Goal: Check status: Check status

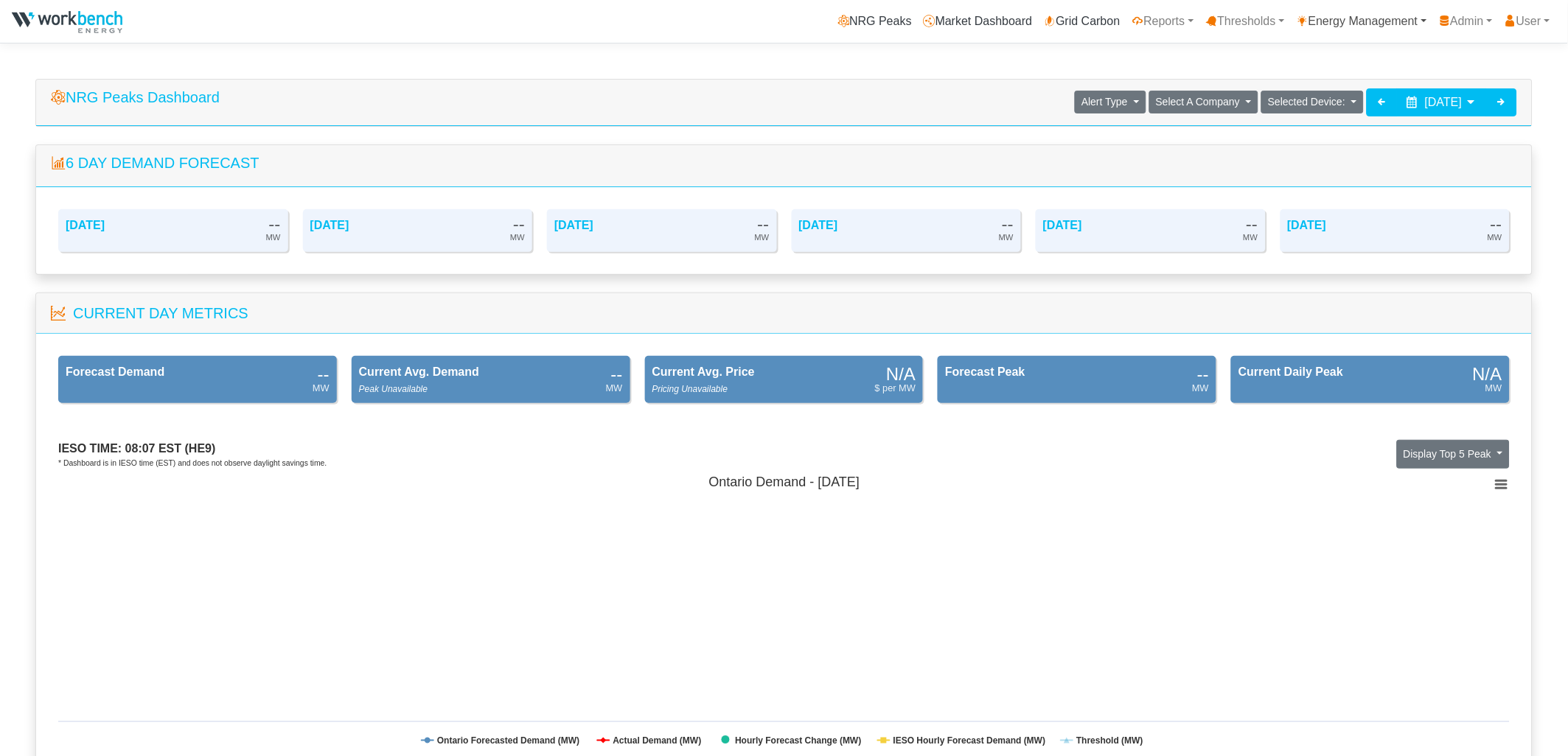
click at [1326, 19] on link "Energy Management" at bounding box center [1361, 21] width 142 height 30
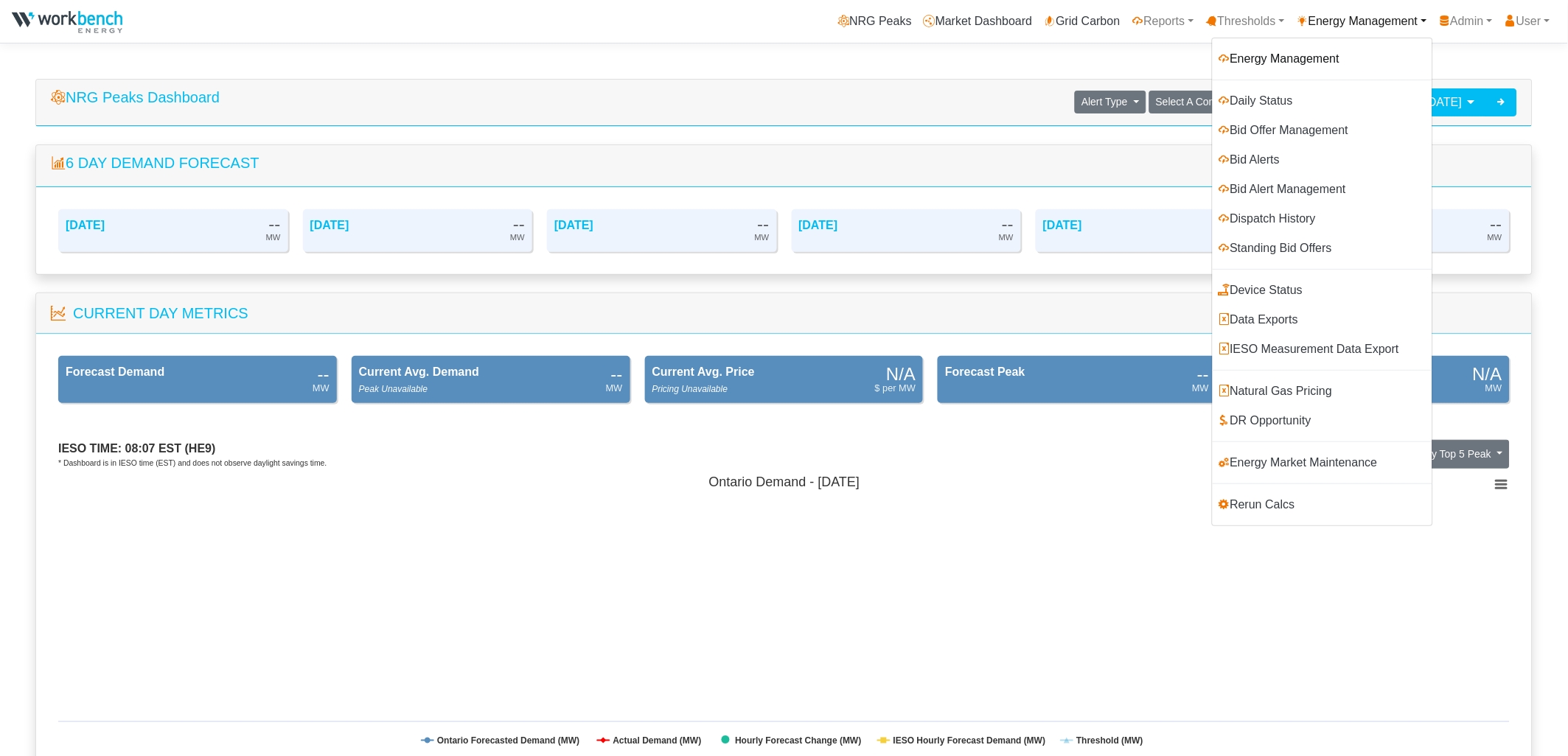
click at [1261, 54] on link "Energy Management" at bounding box center [1323, 59] width 220 height 30
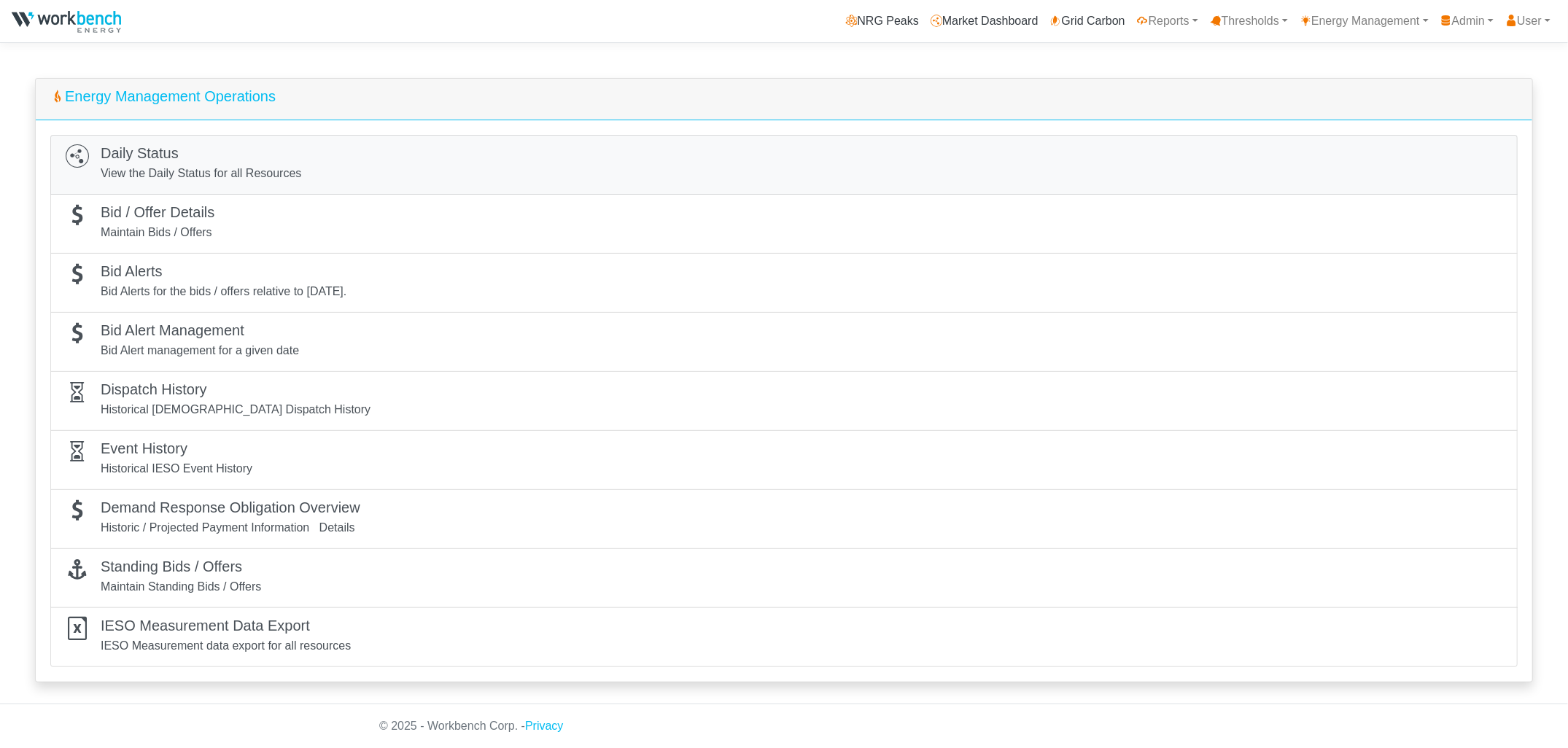
click at [174, 161] on h5 "Daily Status" at bounding box center [201, 152] width 201 height 17
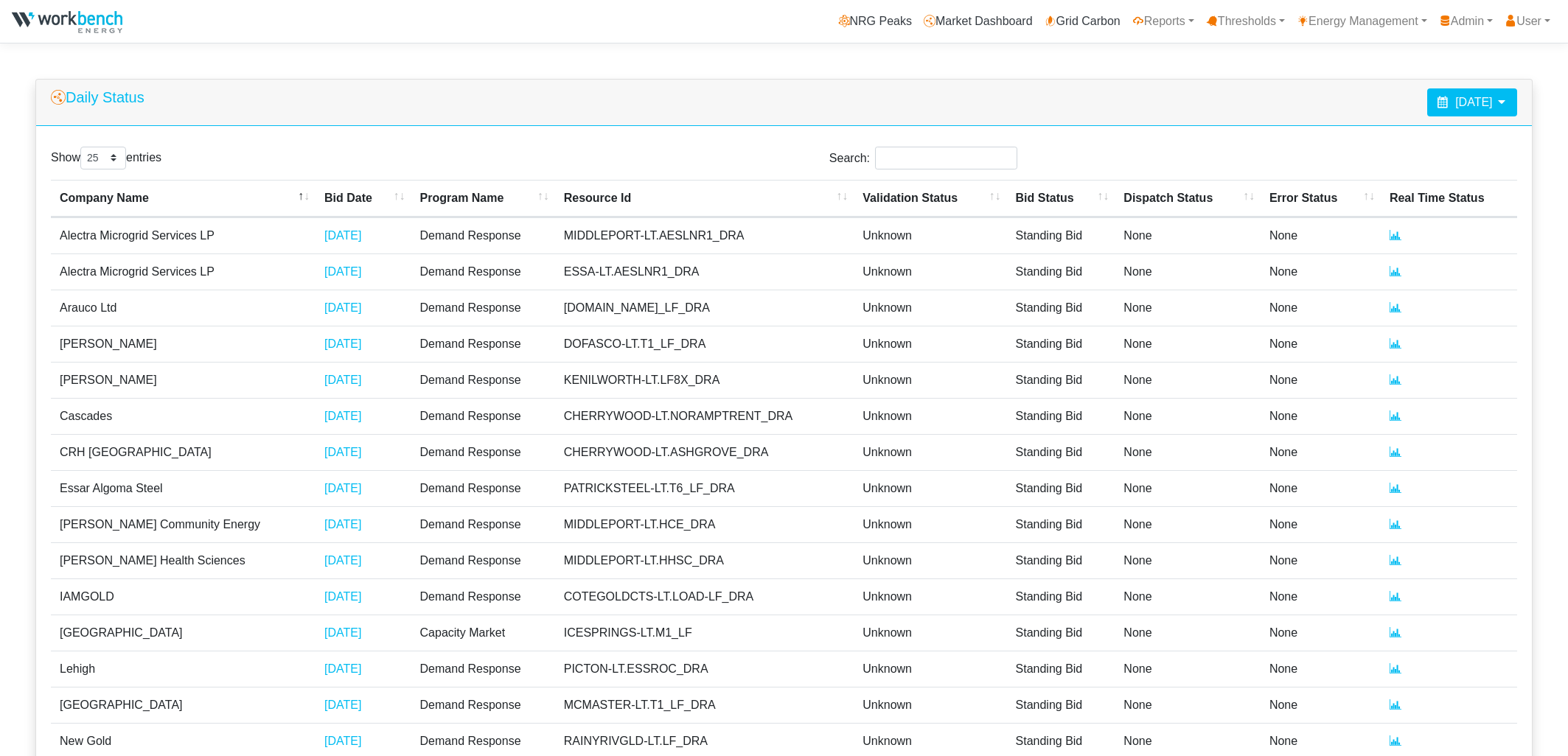
select select "25"
click at [1455, 97] on span "August 27, 2025" at bounding box center [1474, 102] width 37 height 13
click at [1364, 138] on th at bounding box center [1357, 139] width 24 height 20
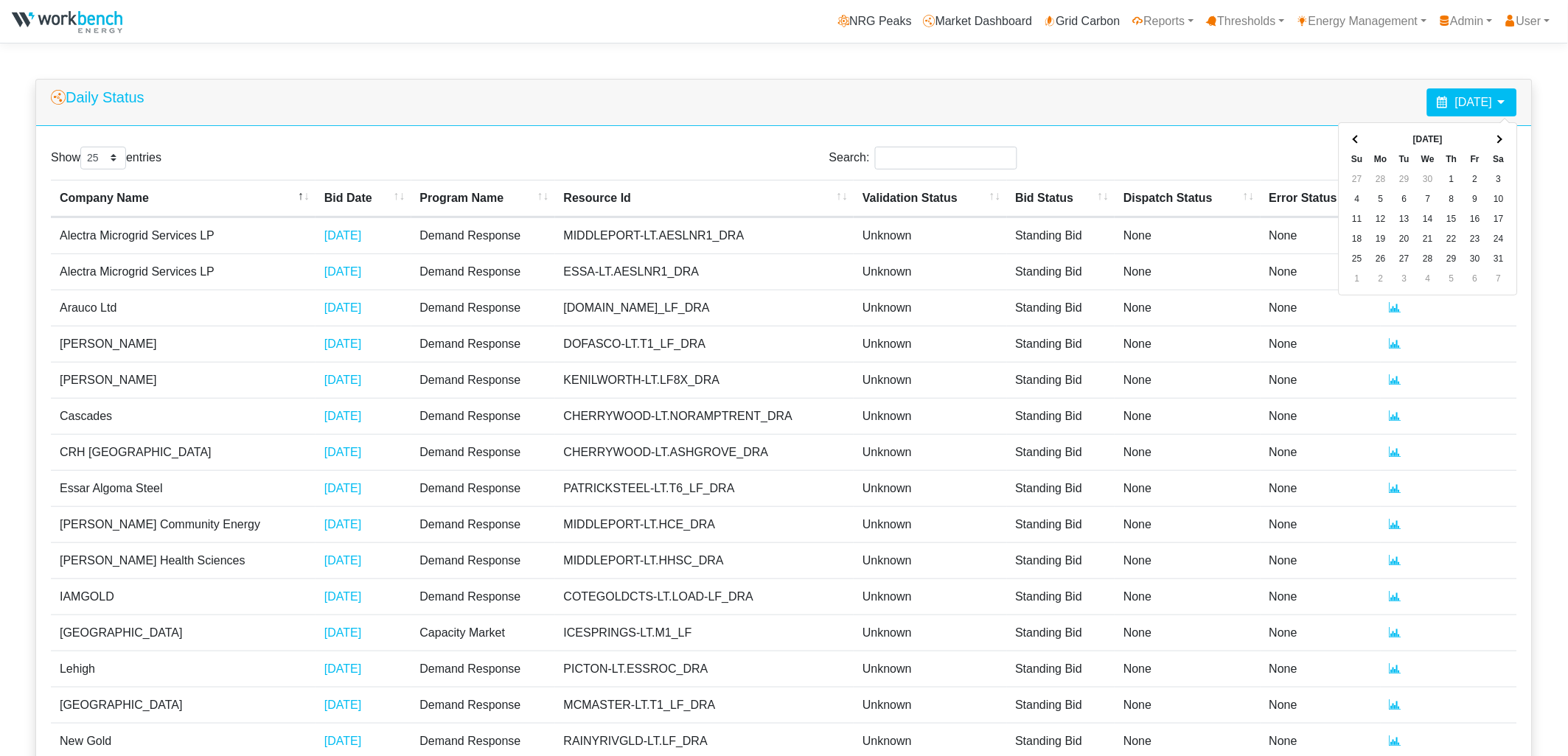
click at [1364, 138] on th at bounding box center [1357, 139] width 24 height 20
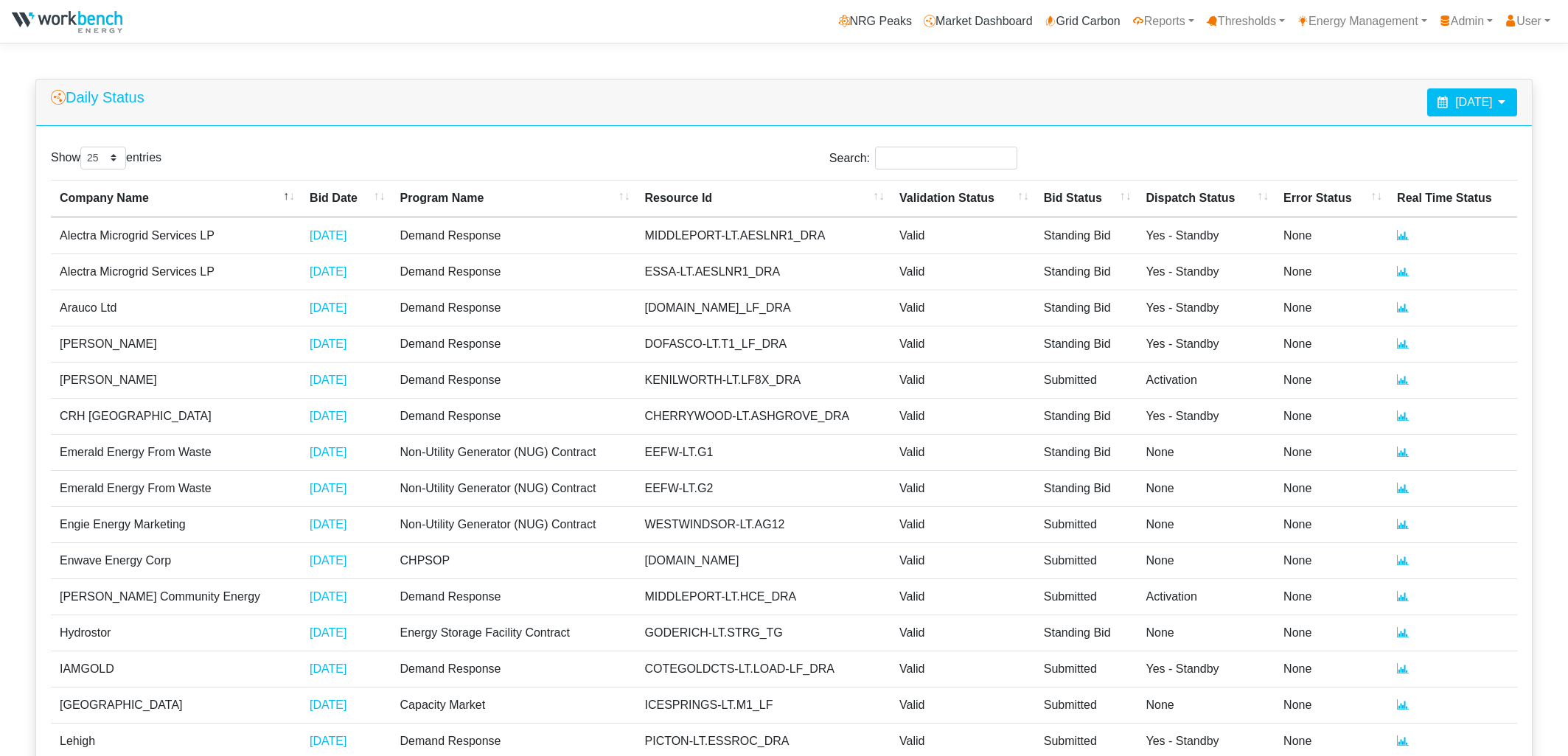
select select "25"
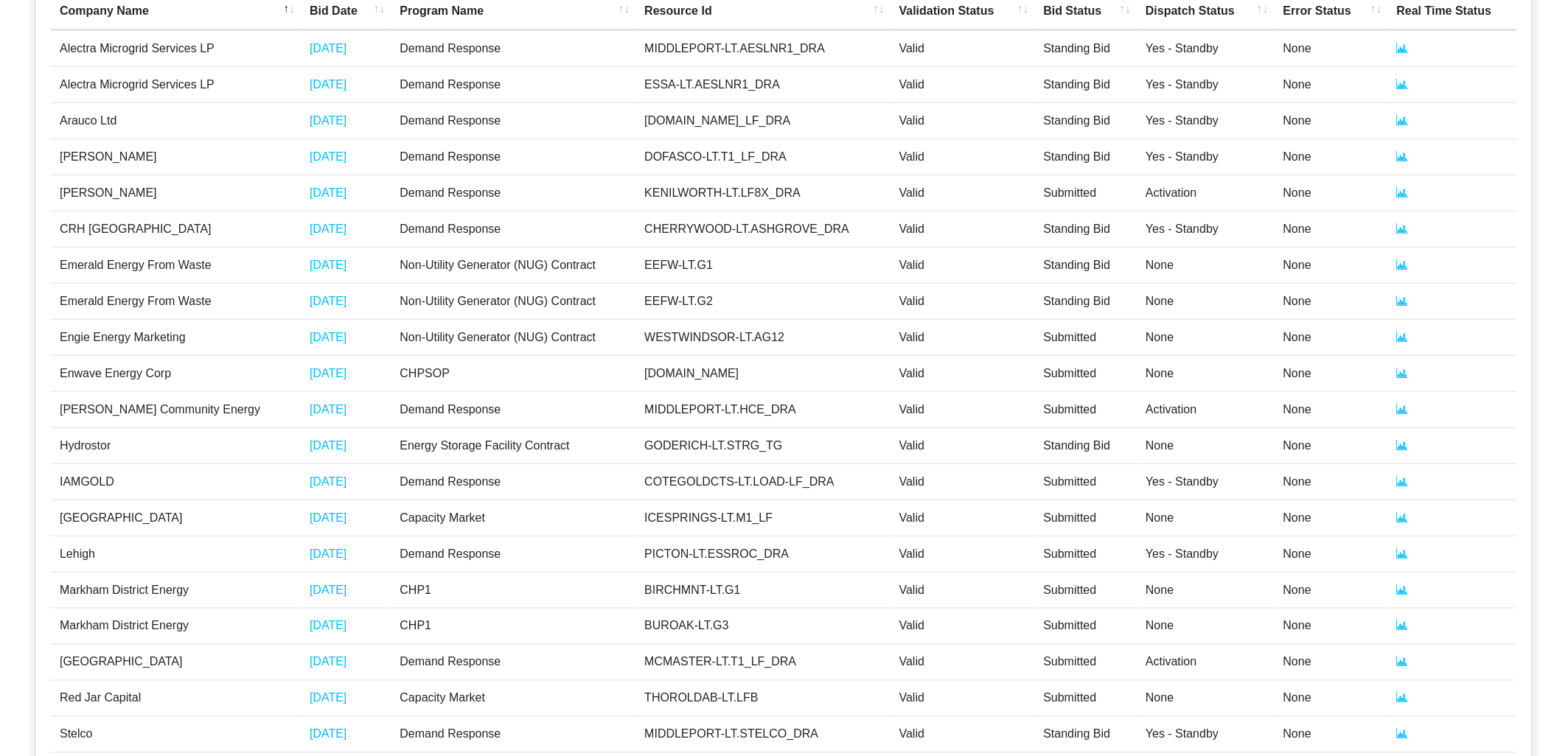
scroll to position [436, 0]
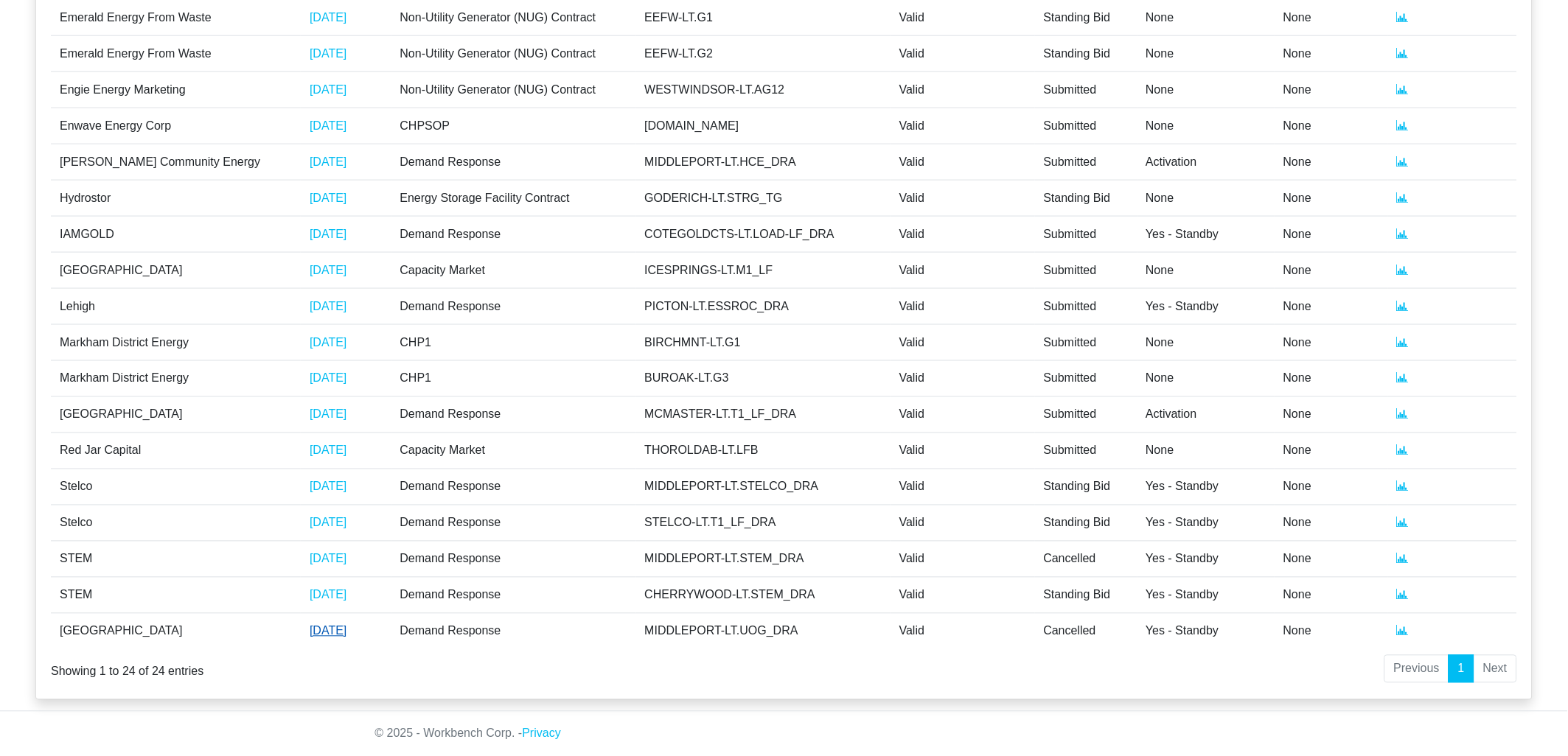
click at [310, 633] on link "02/05/2025" at bounding box center [328, 632] width 37 height 13
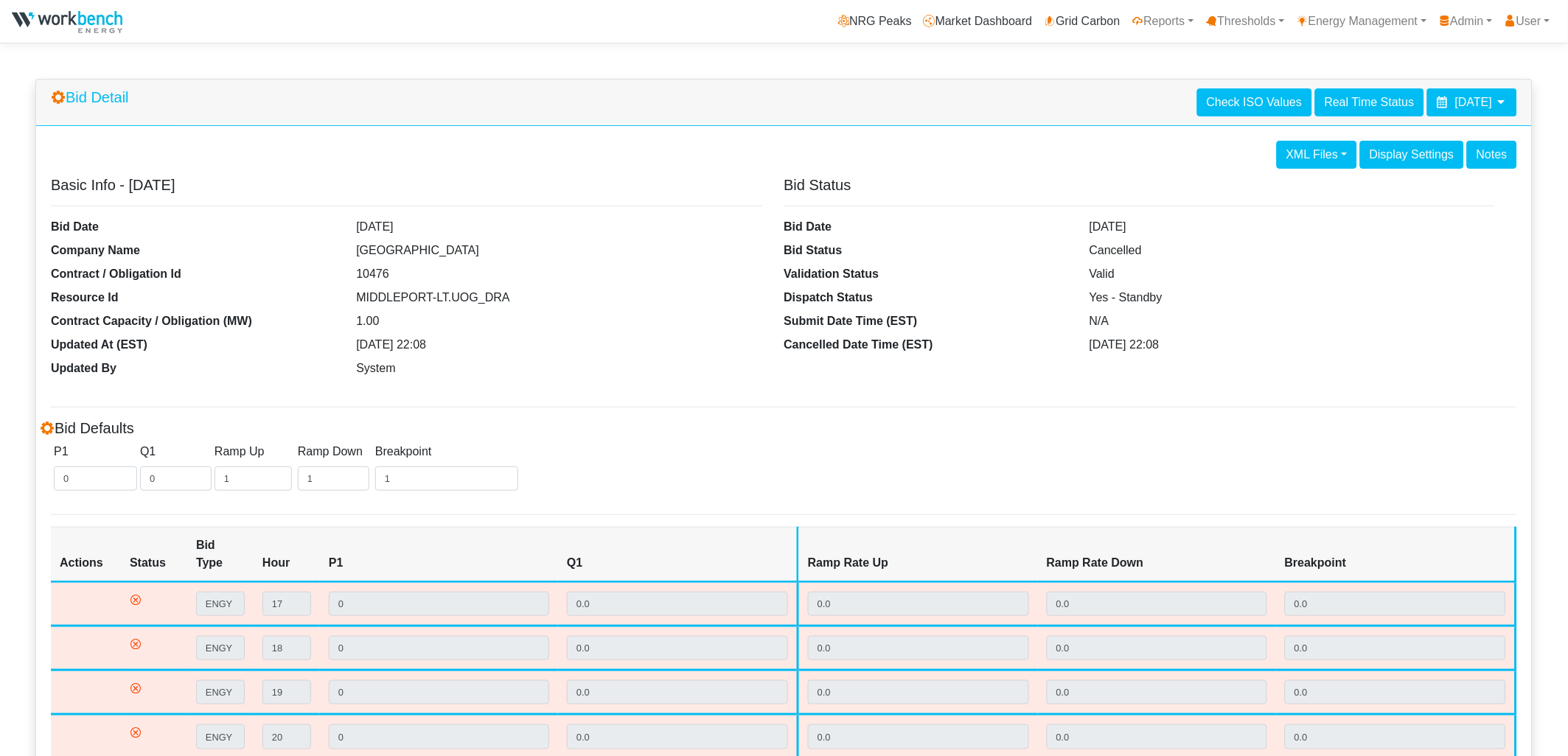
scroll to position [142, 0]
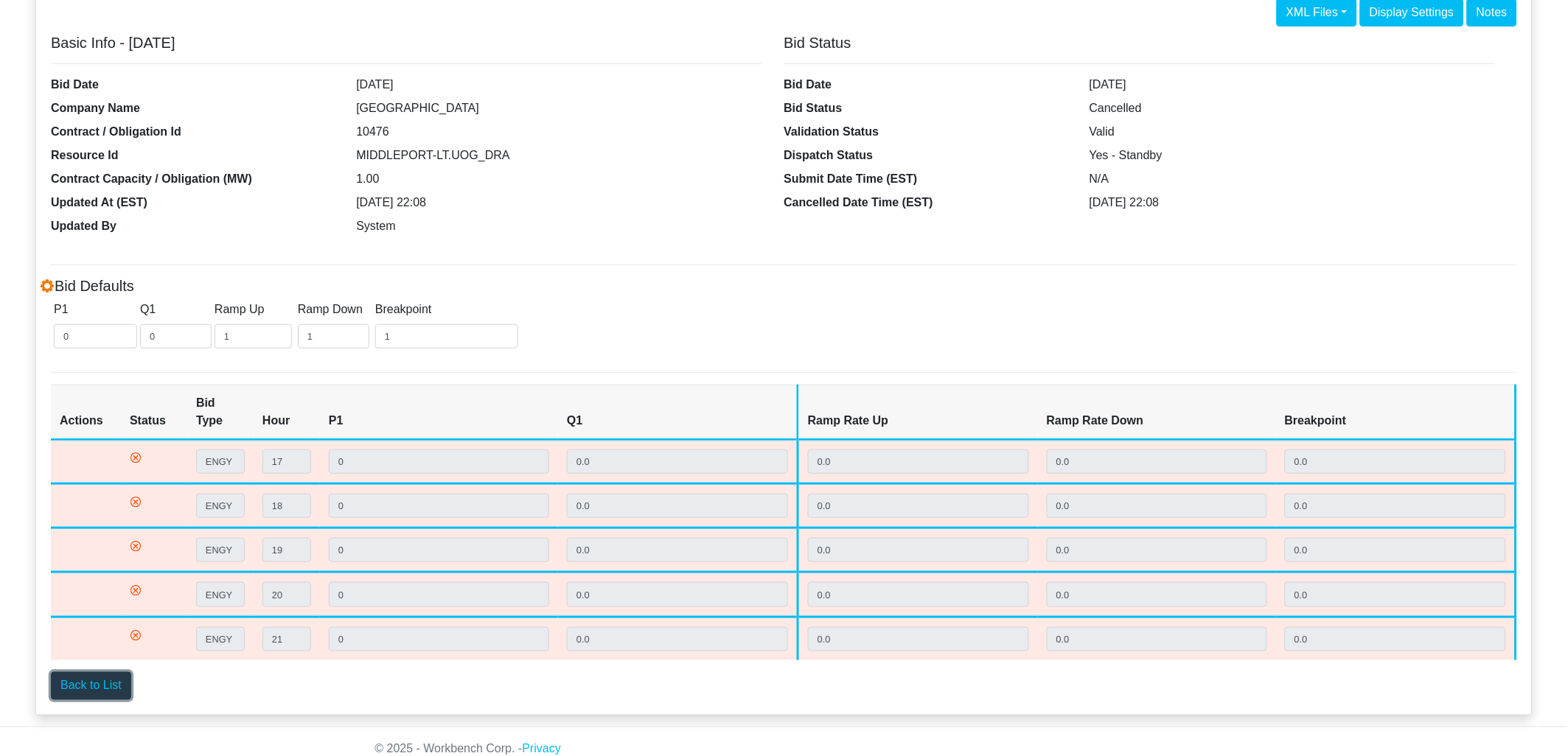
click at [102, 679] on link "Back to List" at bounding box center [90, 686] width 80 height 28
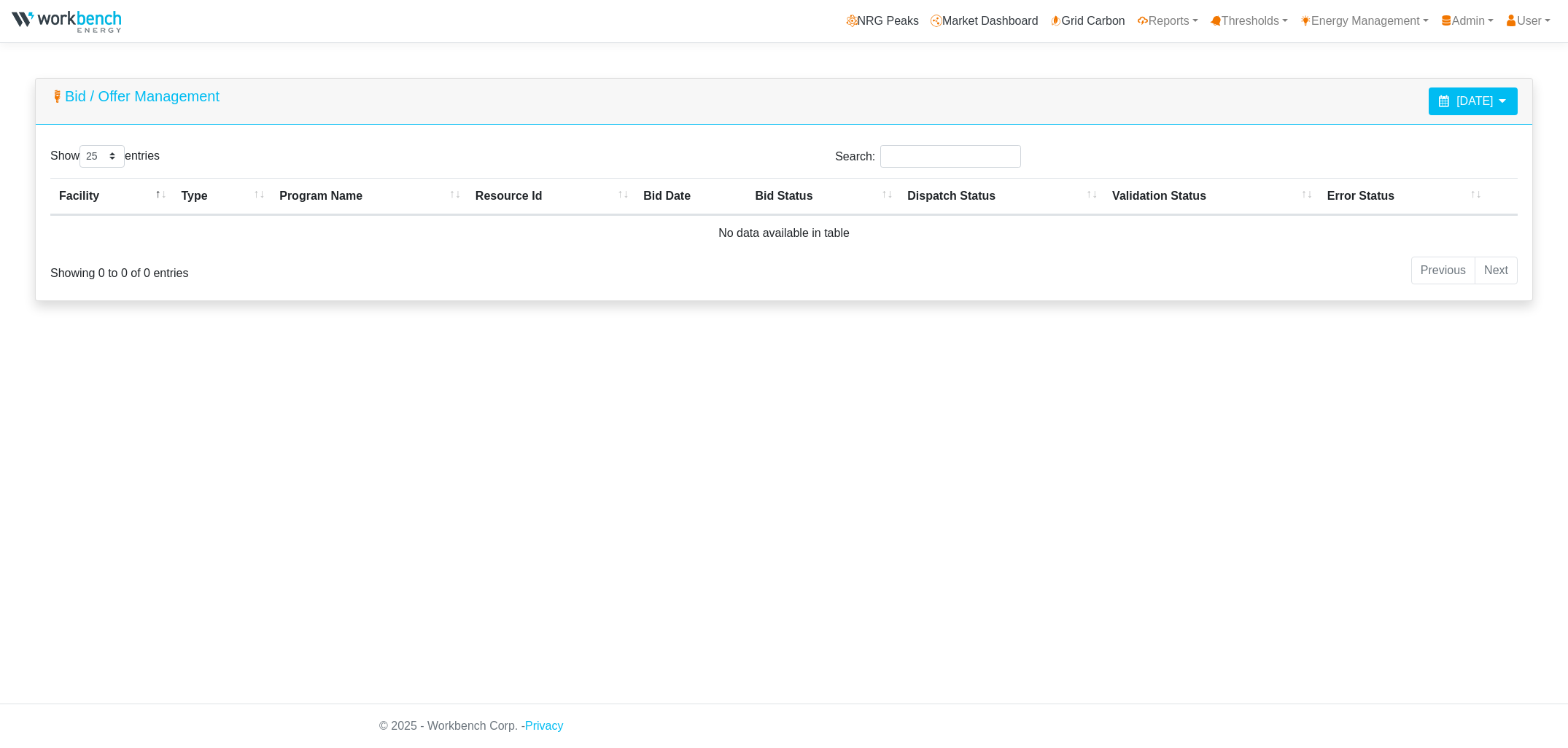
select select "25"
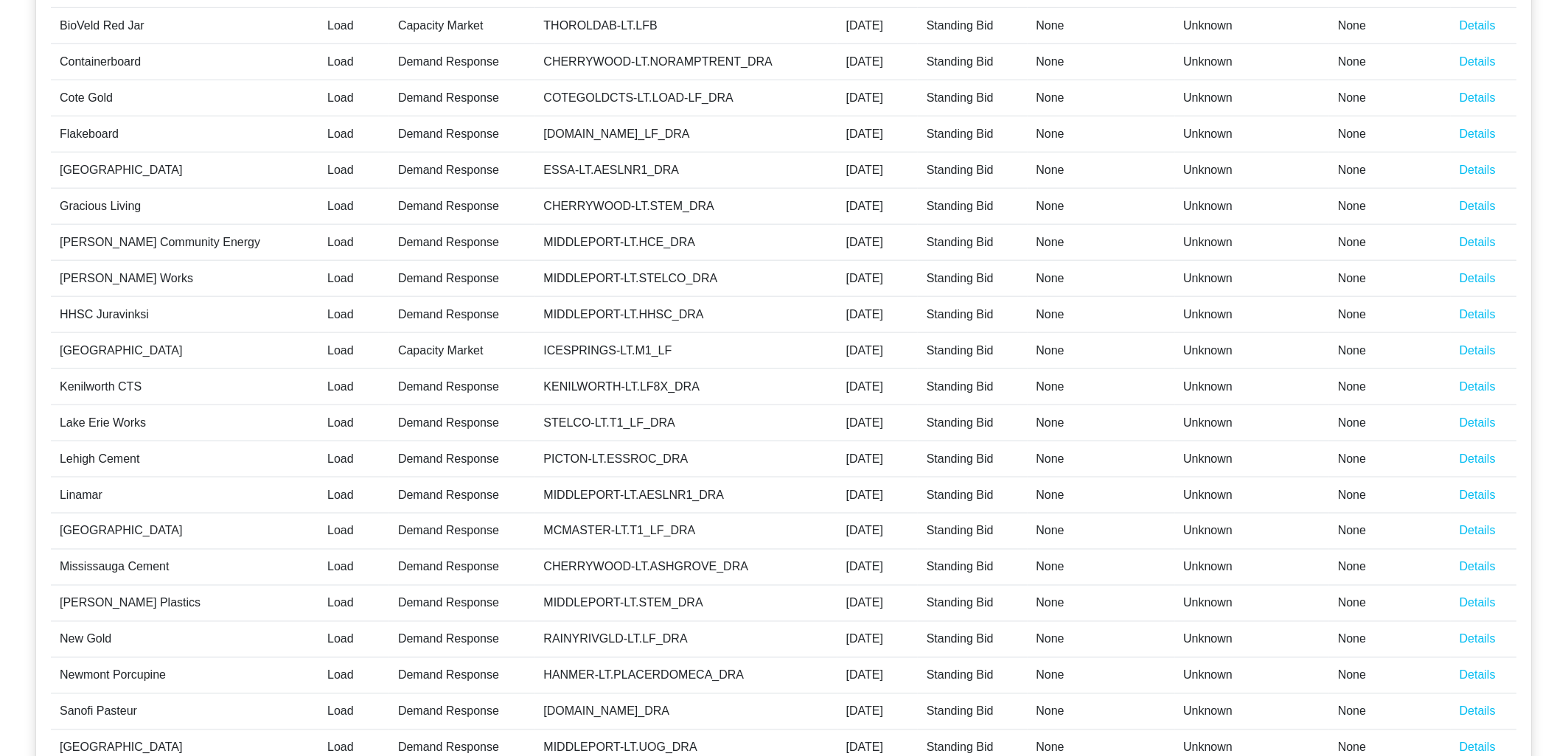
scroll to position [472, 0]
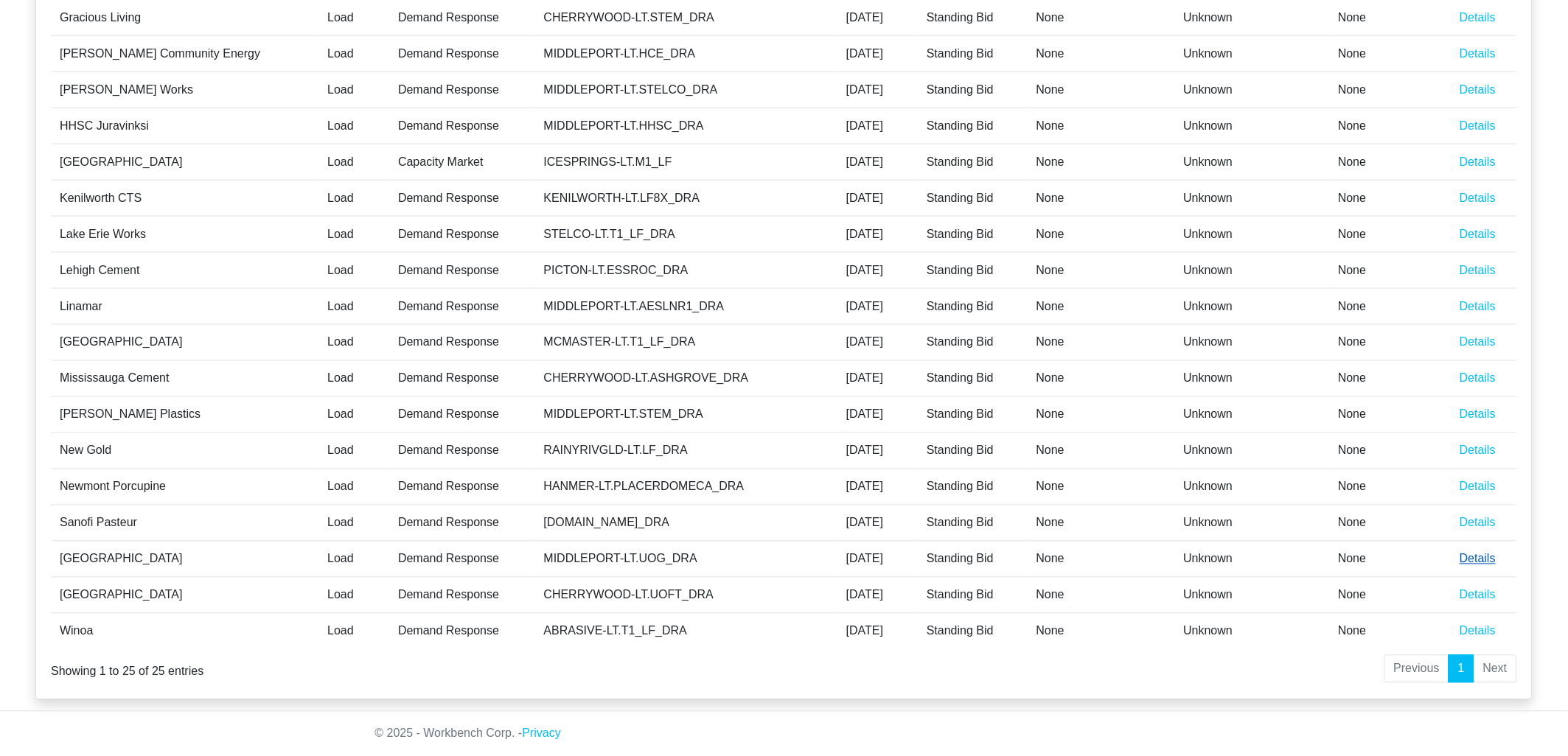
click at [1483, 556] on link "Details" at bounding box center [1477, 559] width 36 height 13
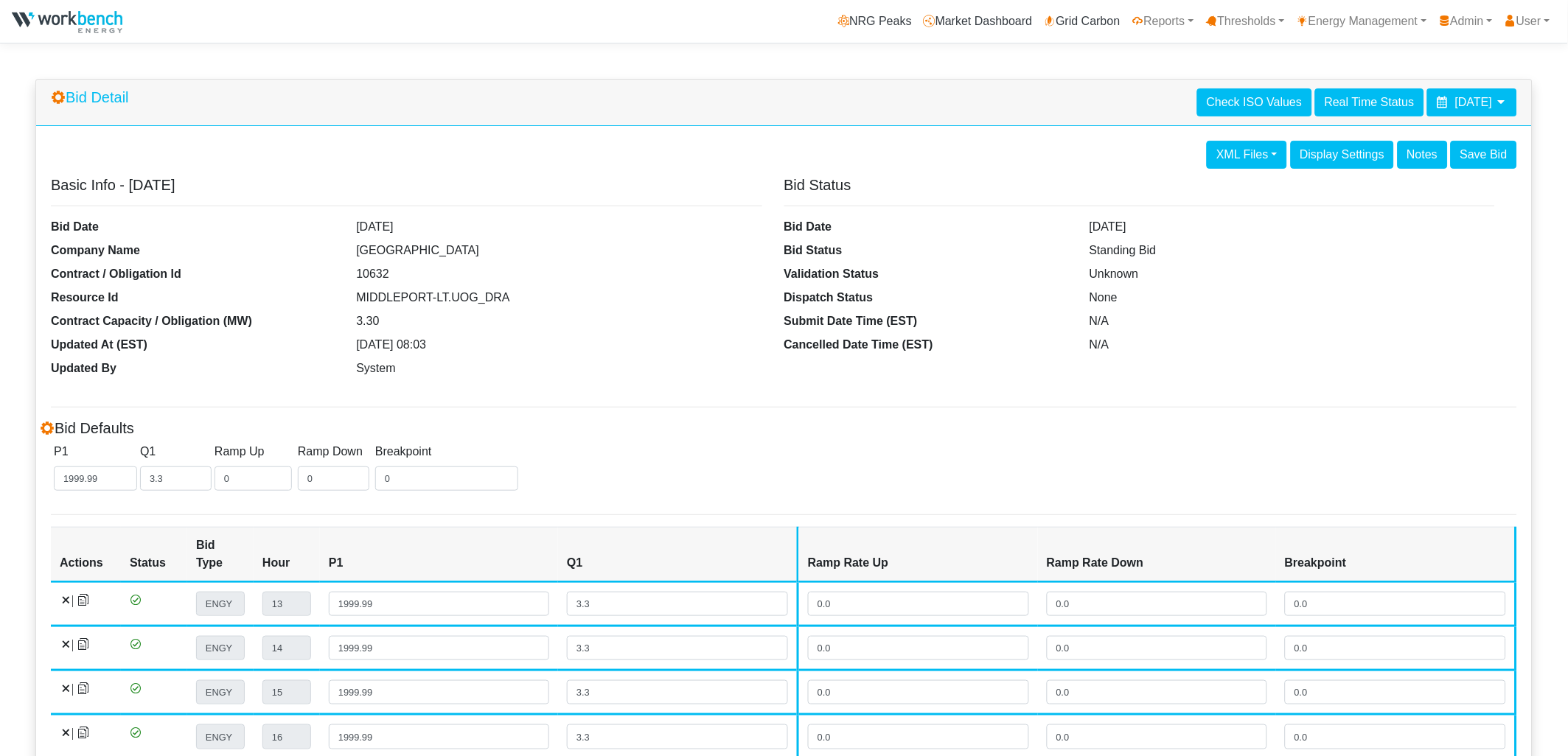
click at [1467, 101] on span "[DATE]" at bounding box center [1474, 102] width 37 height 13
click at [1356, 129] on th at bounding box center [1357, 139] width 24 height 20
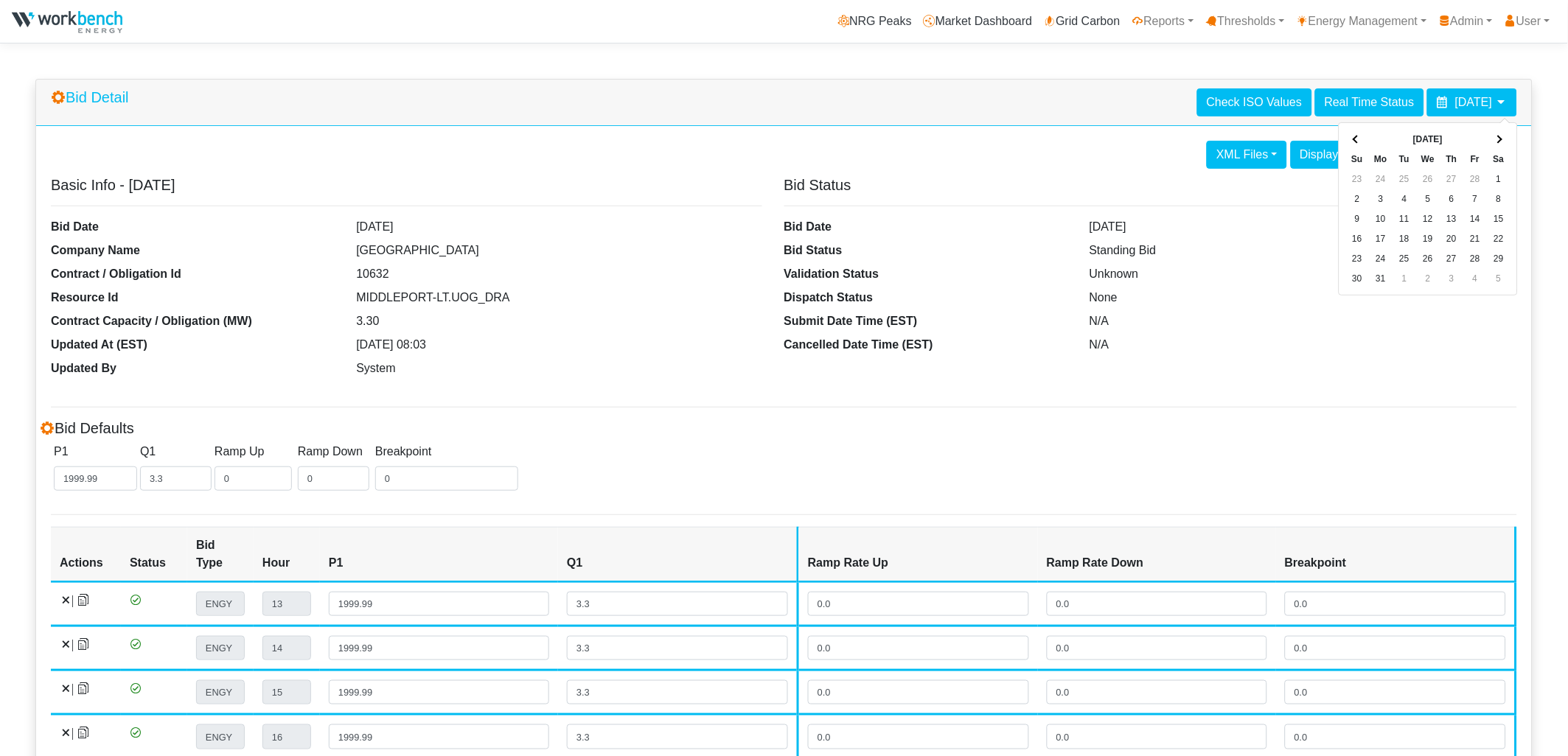
click at [1356, 129] on th at bounding box center [1357, 139] width 24 height 20
drag, startPoint x: 1431, startPoint y: 200, endPoint x: 1420, endPoint y: 212, distance: 16.3
drag, startPoint x: 1373, startPoint y: 18, endPoint x: 1350, endPoint y: 38, distance: 30.5
click at [1373, 19] on link "Energy Management" at bounding box center [1361, 21] width 142 height 30
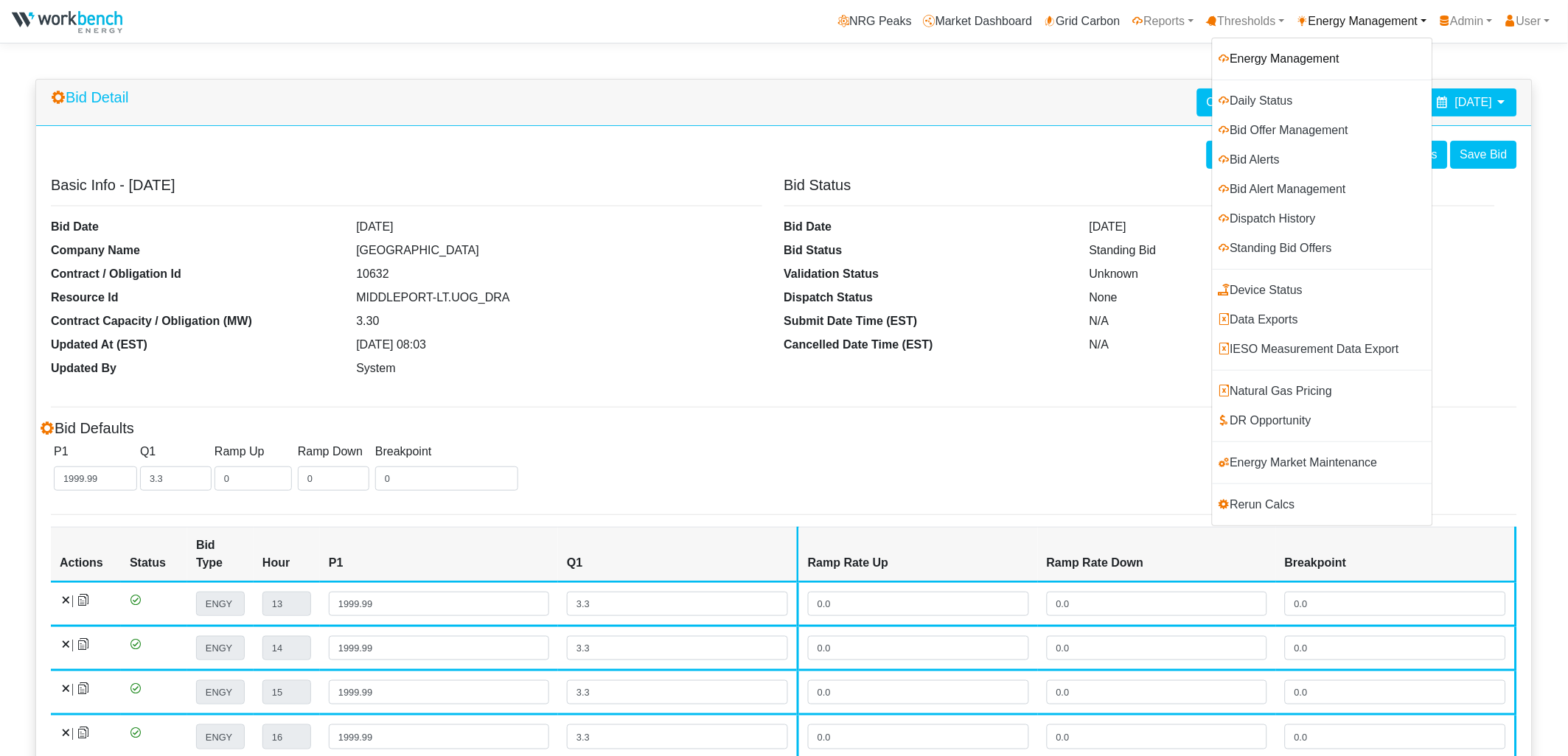
click at [1253, 55] on link "Energy Management" at bounding box center [1323, 59] width 220 height 30
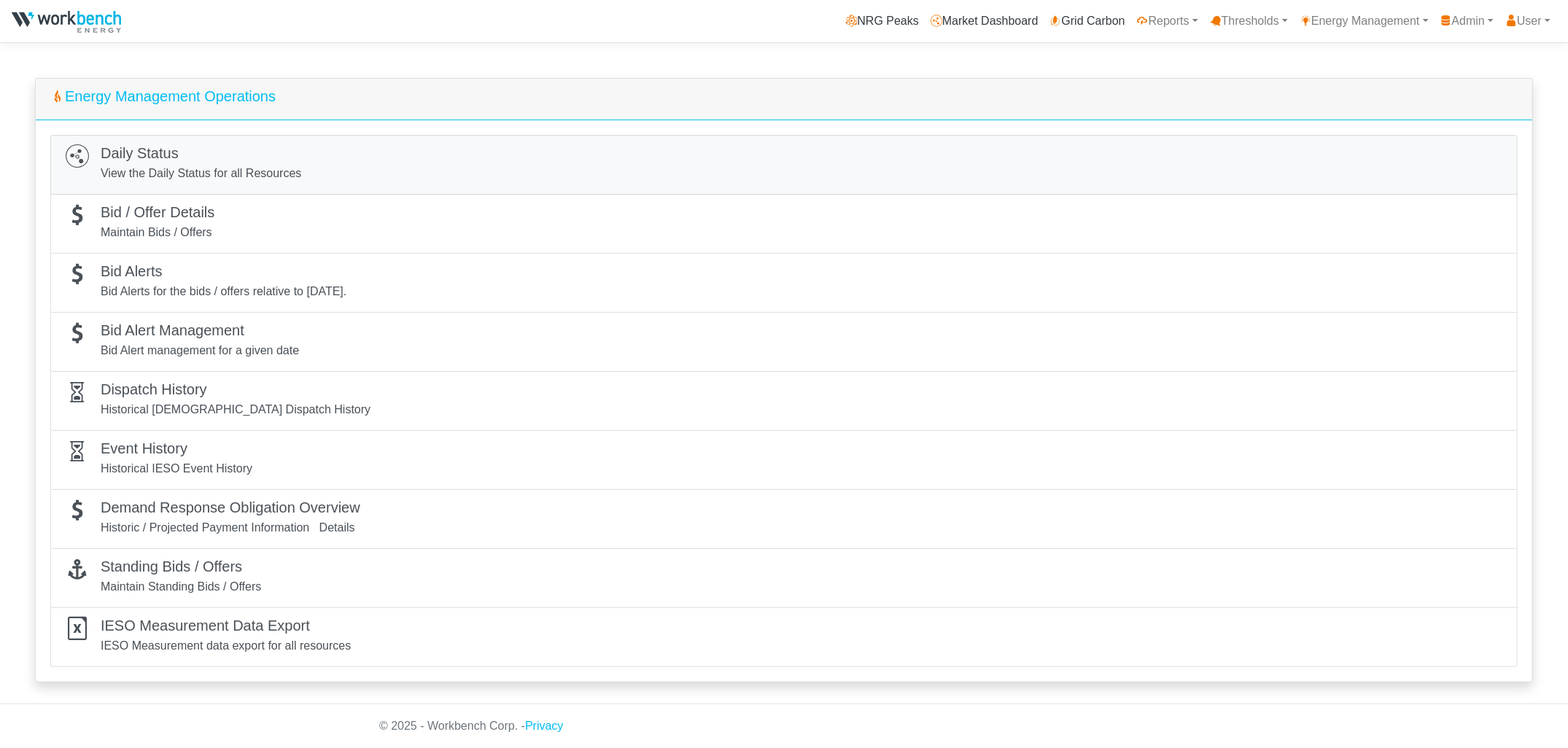
click at [351, 137] on link "Daily Status View the Daily Status for all Resources" at bounding box center [784, 165] width 1468 height 60
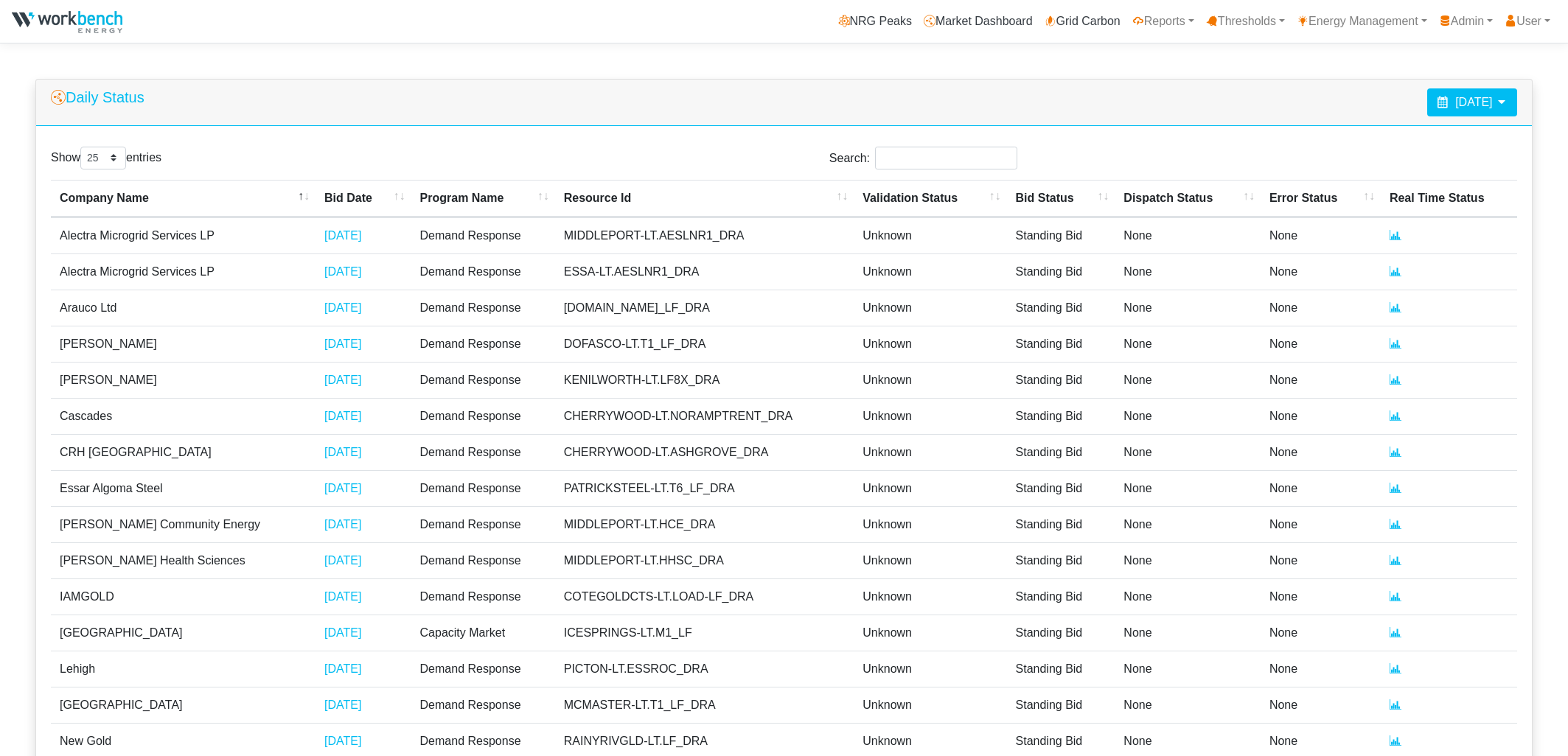
select select "25"
click at [1455, 100] on span "[DATE]" at bounding box center [1474, 102] width 37 height 13
click at [1352, 134] on th at bounding box center [1357, 139] width 24 height 20
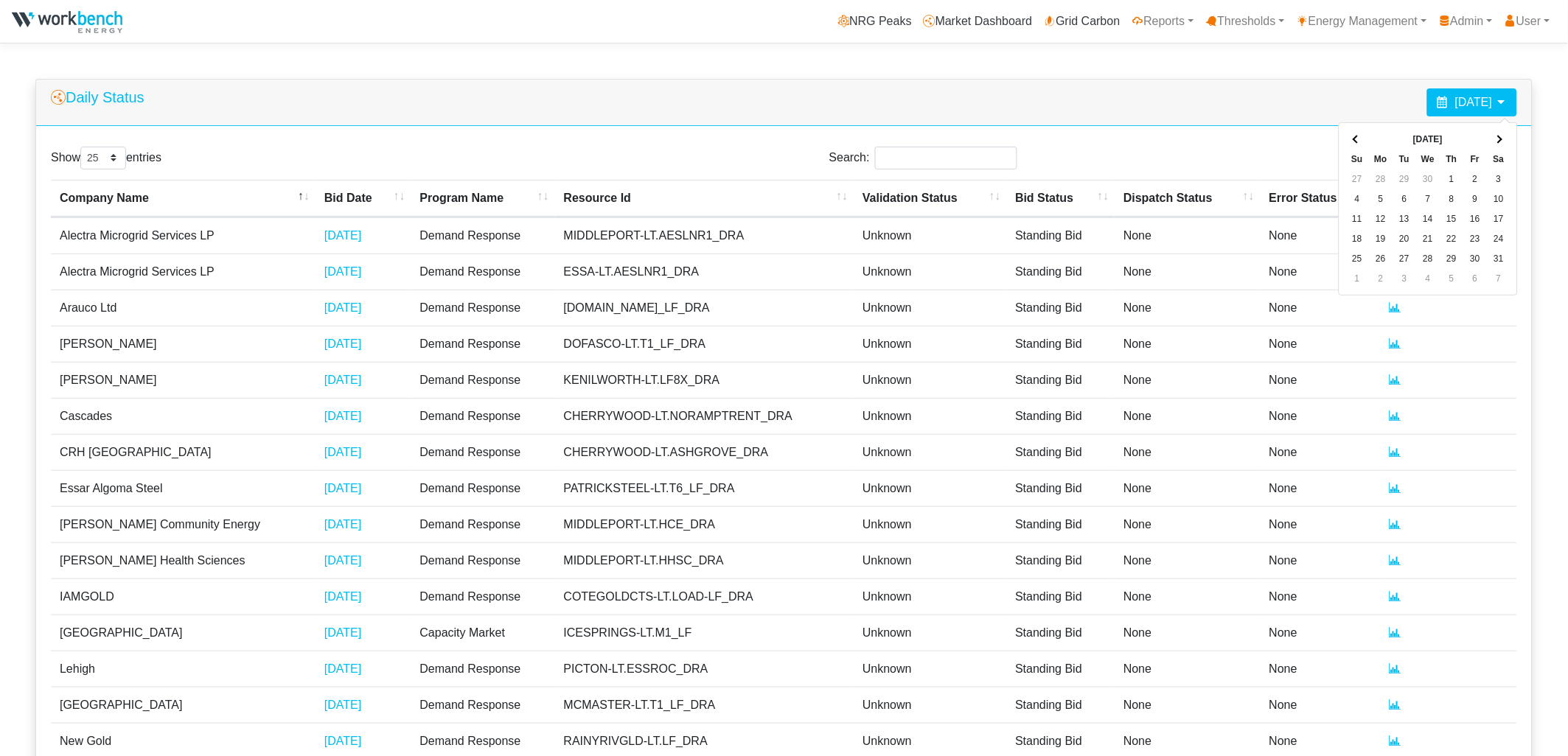
click at [1352, 134] on th at bounding box center [1357, 139] width 24 height 20
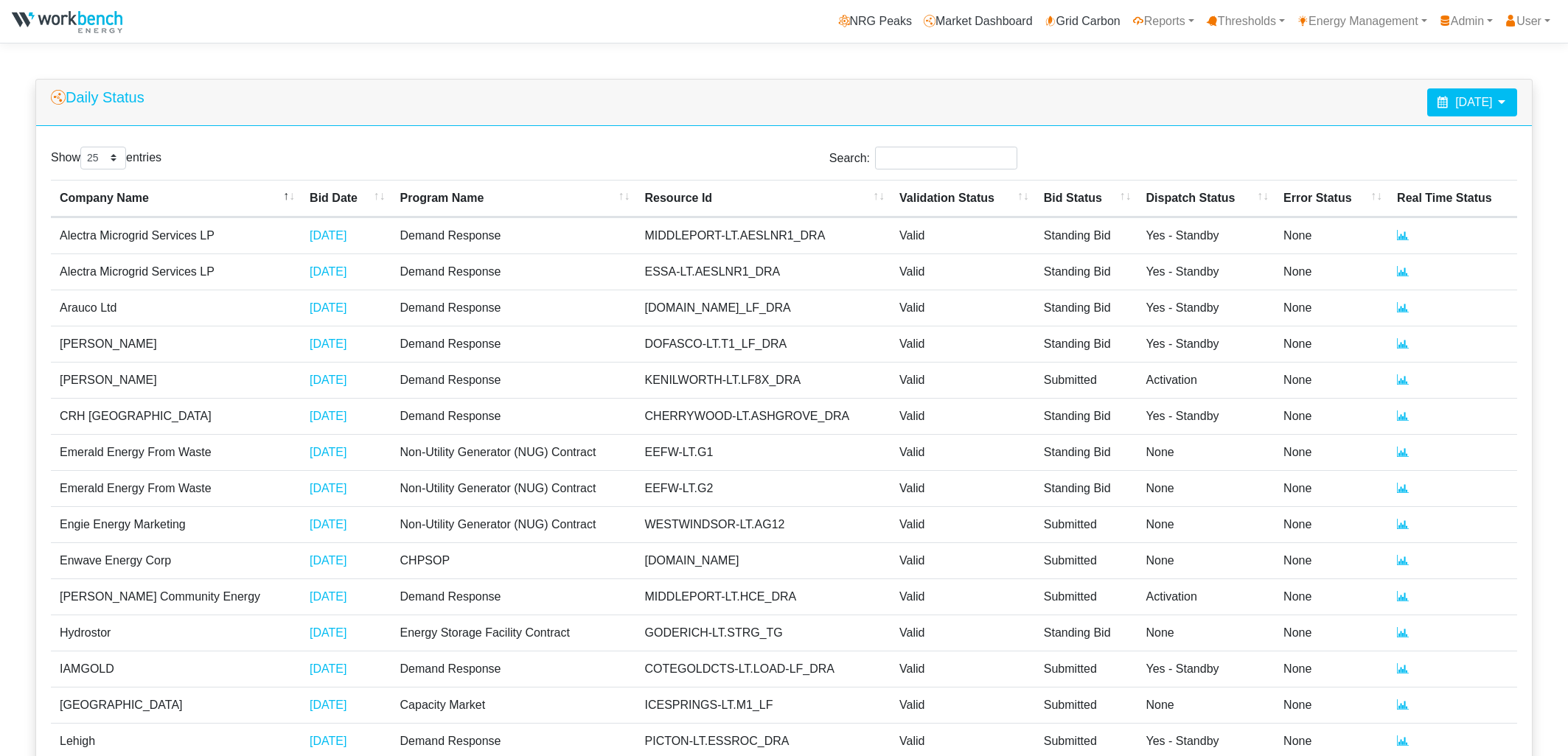
select select "25"
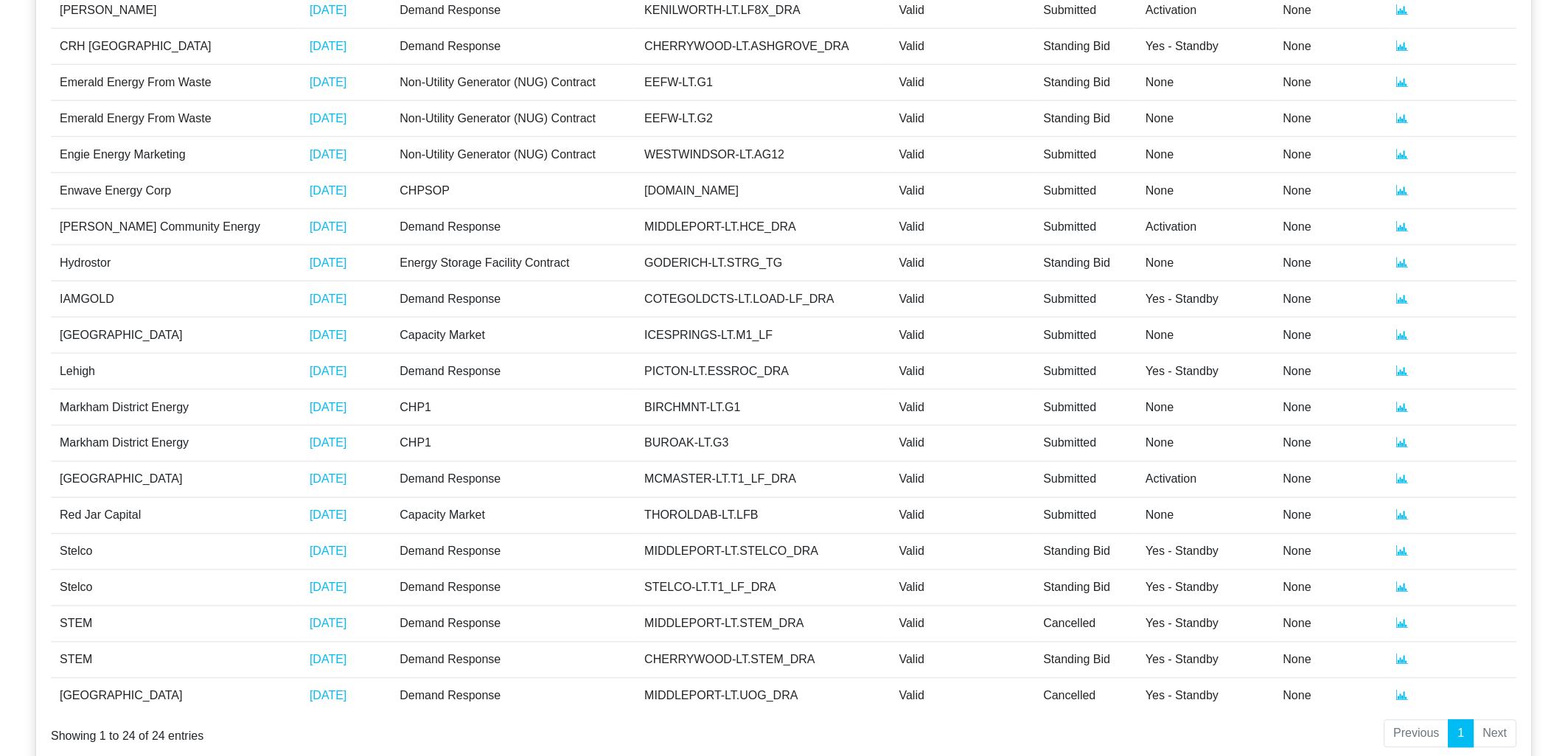
scroll to position [436, 0]
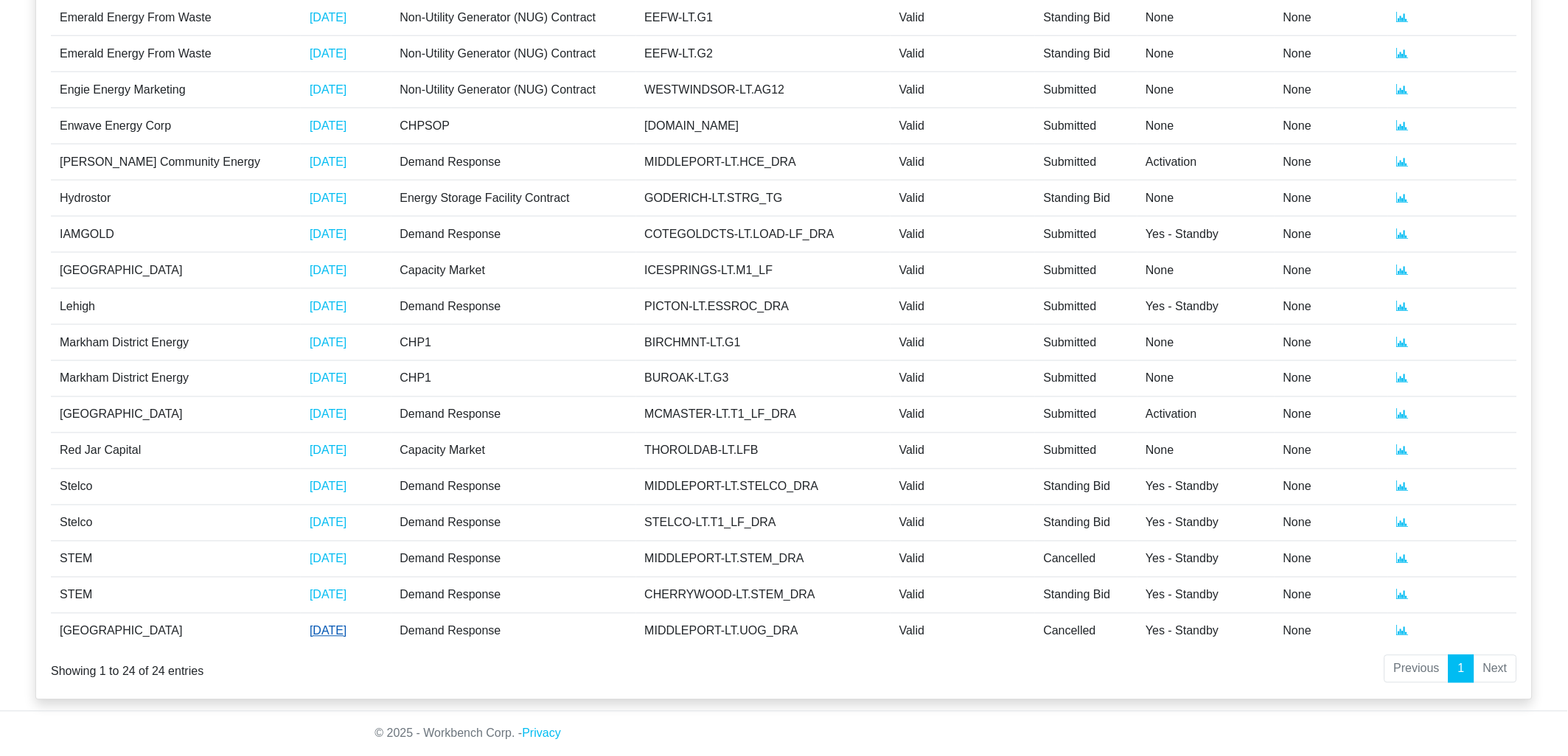
click at [310, 629] on link "[DATE]" at bounding box center [328, 632] width 37 height 13
